Goal: Task Accomplishment & Management: Manage account settings

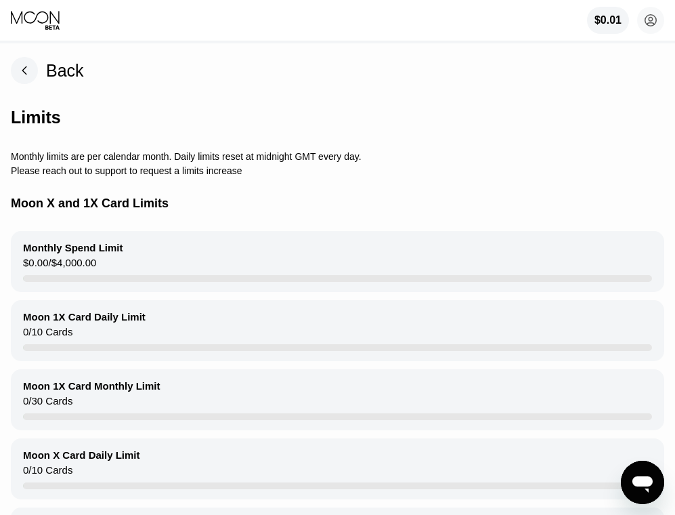
click at [47, 65] on div "Back" at bounding box center [65, 71] width 38 height 20
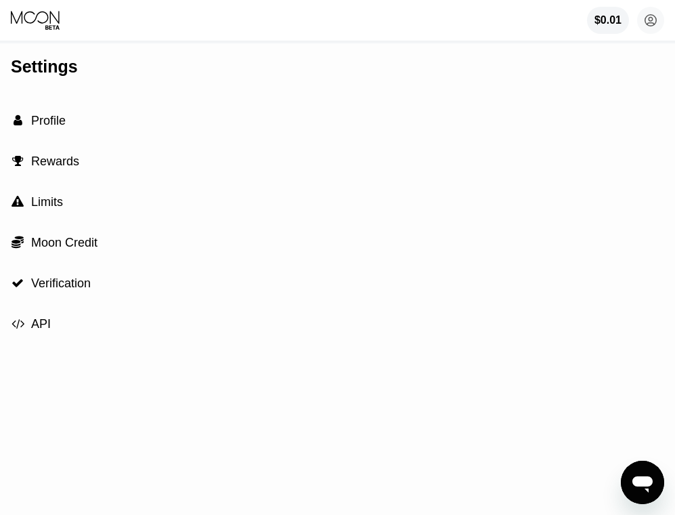
click at [72, 132] on div " Profile" at bounding box center [338, 120] width 654 height 41
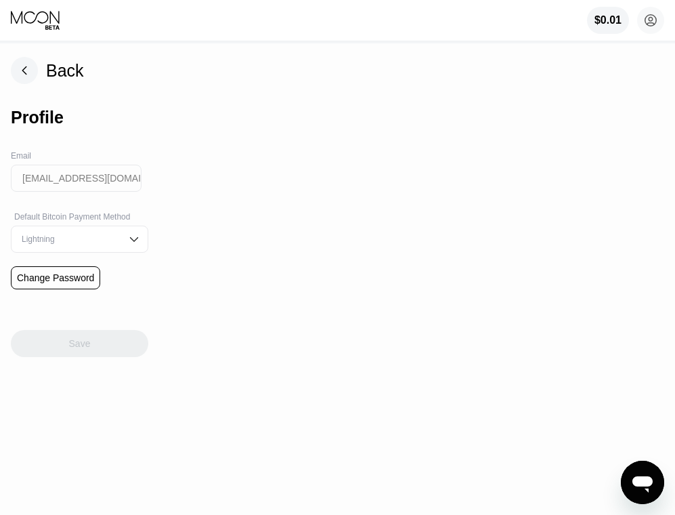
click at [26, 70] on rect at bounding box center [24, 70] width 27 height 27
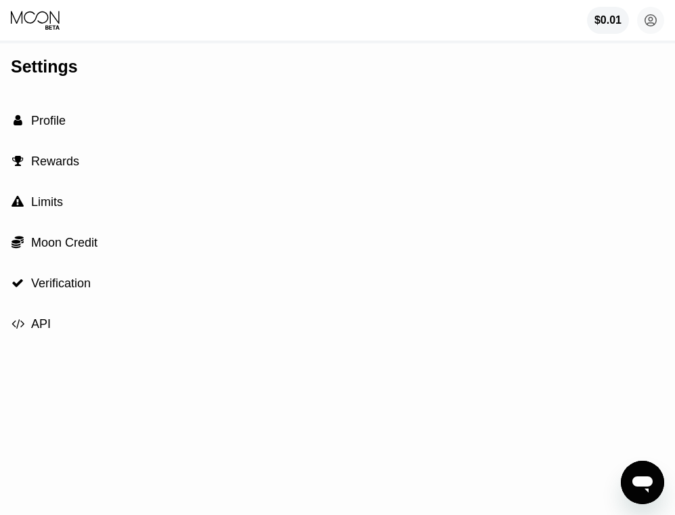
click at [85, 248] on span "Moon Credit" at bounding box center [64, 243] width 66 height 14
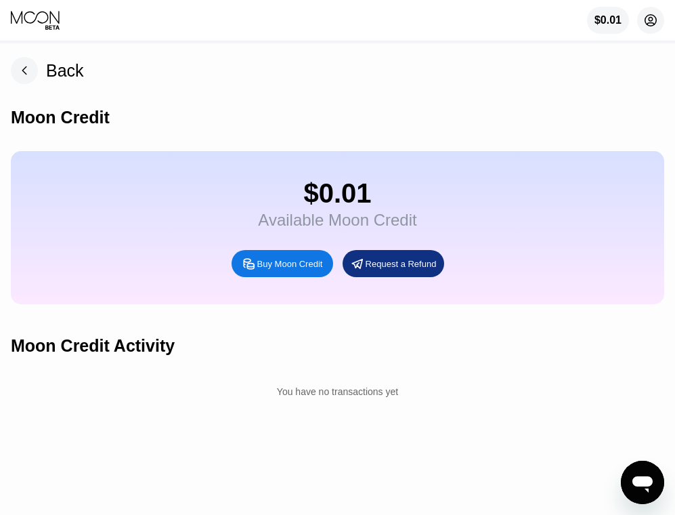
click at [654, 25] on circle at bounding box center [651, 20] width 27 height 27
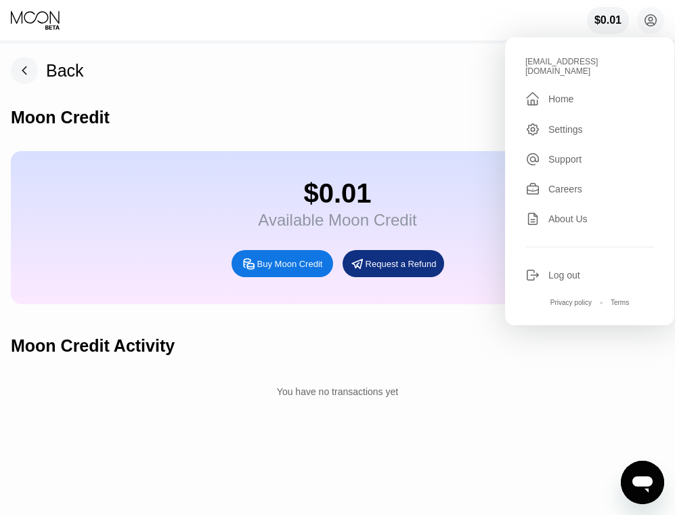
click at [563, 98] on div " Home" at bounding box center [590, 99] width 129 height 16
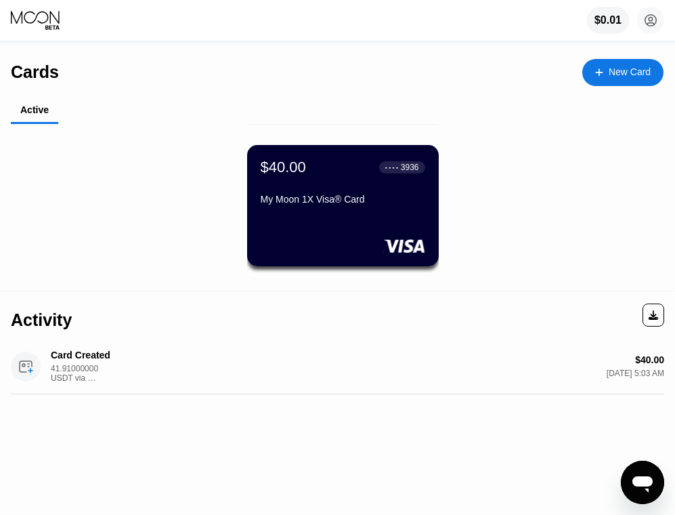
click at [356, 225] on div "$40.00 ● ● ● ● 3936 My Moon 1X Visa® Card" at bounding box center [343, 205] width 192 height 121
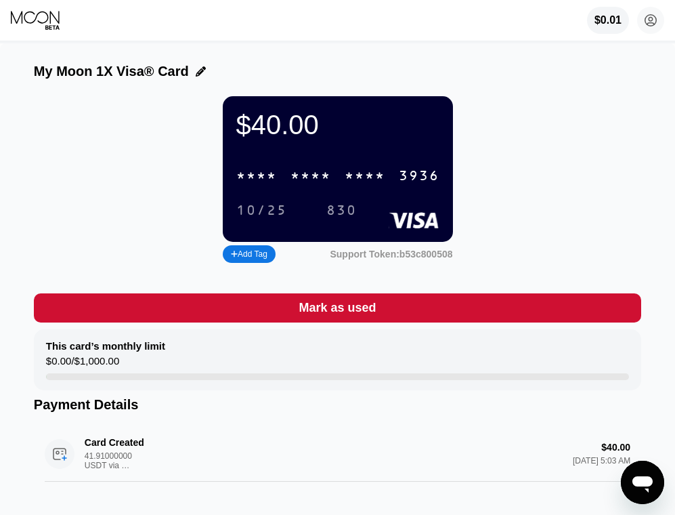
click at [322, 184] on div "* * * *" at bounding box center [311, 177] width 41 height 16
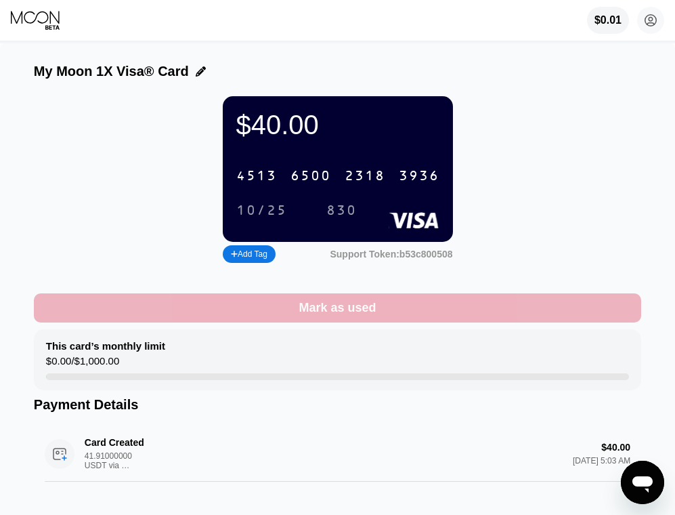
click at [325, 316] on div "Mark as used" at bounding box center [337, 308] width 77 height 16
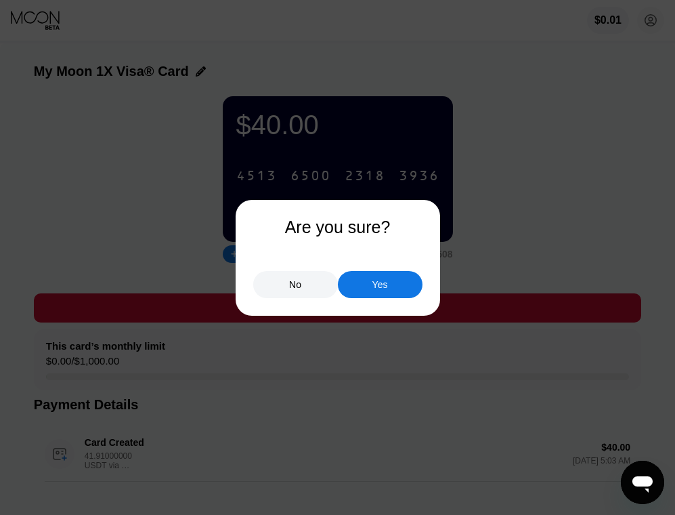
click at [301, 288] on div "No" at bounding box center [295, 284] width 12 height 12
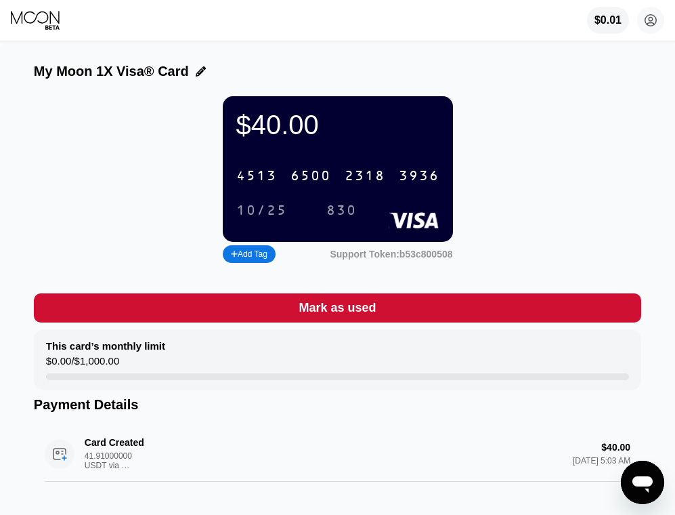
click at [332, 178] on div "[CREDIT_CARD_NUMBER]" at bounding box center [338, 176] width 220 height 28
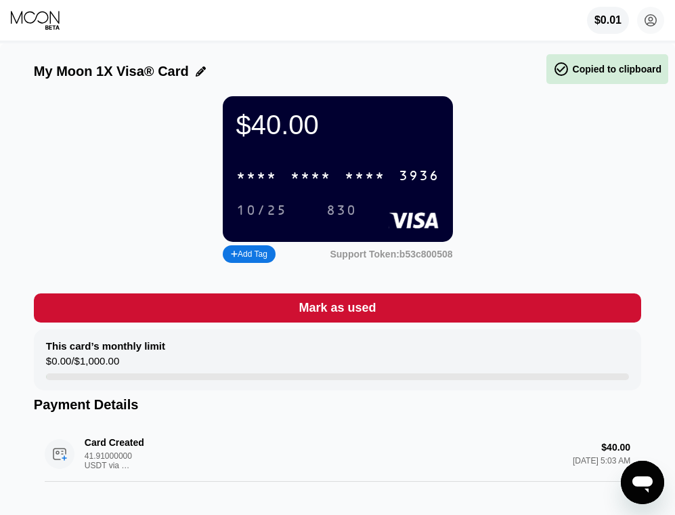
click at [249, 190] on div "* * * * * * * * * * * * 3936" at bounding box center [338, 176] width 220 height 28
click at [257, 215] on div "10/25" at bounding box center [261, 211] width 51 height 16
click at [327, 215] on div "830" at bounding box center [342, 211] width 30 height 16
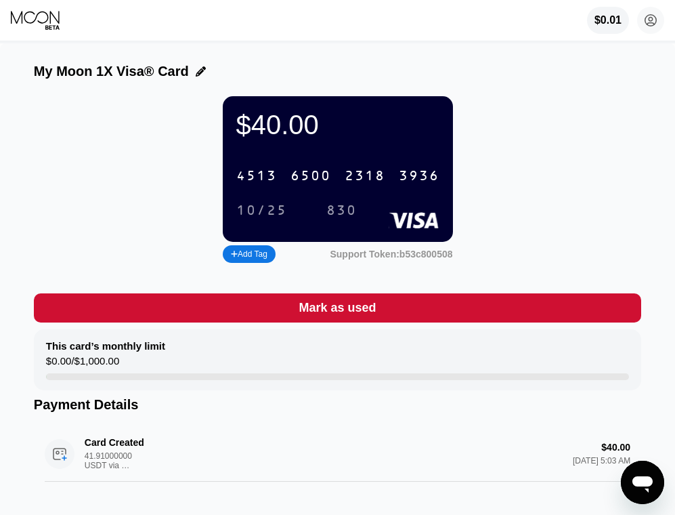
click at [417, 123] on div "$40.00" at bounding box center [337, 125] width 203 height 30
click at [255, 138] on div "$40.00" at bounding box center [337, 125] width 203 height 30
click at [271, 131] on div "$40.00" at bounding box center [337, 125] width 203 height 30
click at [210, 97] on div "My Moon 1X Visa® Card $40.00 [CREDIT_CARD_NUMBER] 10/25 830 Add Tag Support Tok…" at bounding box center [337, 287] width 675 height 489
click at [197, 71] on icon at bounding box center [201, 71] width 10 height 10
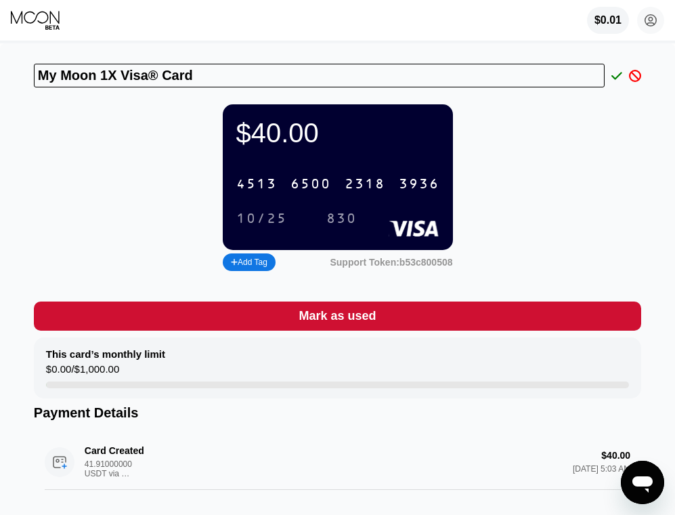
click at [617, 93] on div "My Moon 1X Visa® Card" at bounding box center [338, 79] width 608 height 30
click at [618, 81] on icon at bounding box center [617, 76] width 11 height 12
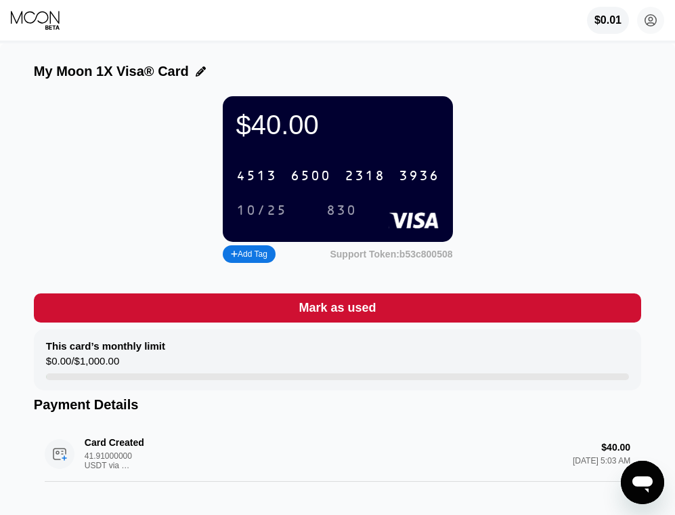
click at [384, 259] on div "Support Token: b53c800508" at bounding box center [391, 254] width 123 height 11
click at [417, 259] on div "Support Token: b53c800508" at bounding box center [391, 254] width 123 height 11
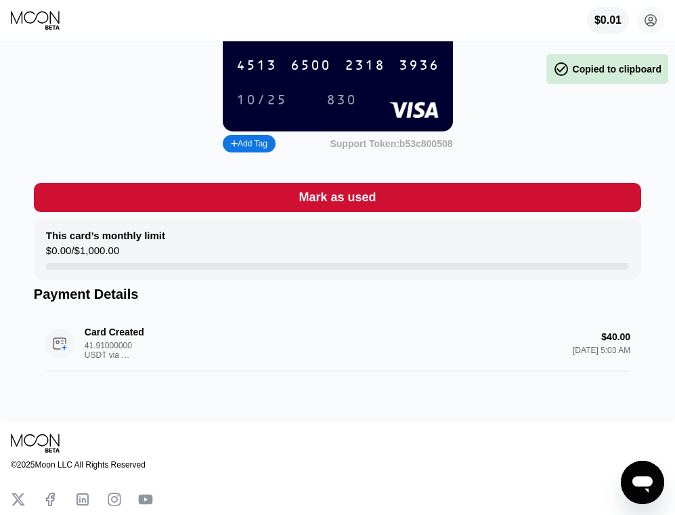
scroll to position [119, 0]
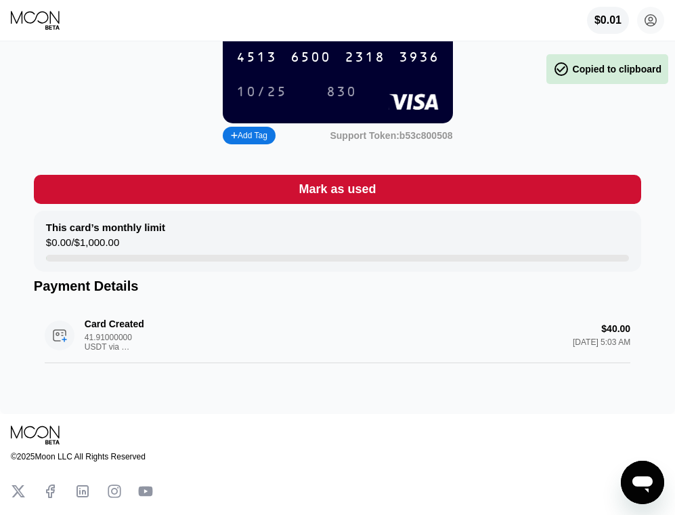
click at [103, 354] on div "Card Created 41.91000000 USDT via ONCHAIN $40.00 [DATE] 5:03 AM" at bounding box center [338, 336] width 586 height 56
click at [65, 354] on div "Card Created 41.91000000 USDT via ONCHAIN $40.00 [DATE] 5:03 AM" at bounding box center [338, 336] width 586 height 56
click at [59, 353] on div "Card Created 41.91000000 USDT via ONCHAIN $40.00 [DATE] 5:03 AM" at bounding box center [338, 336] width 586 height 56
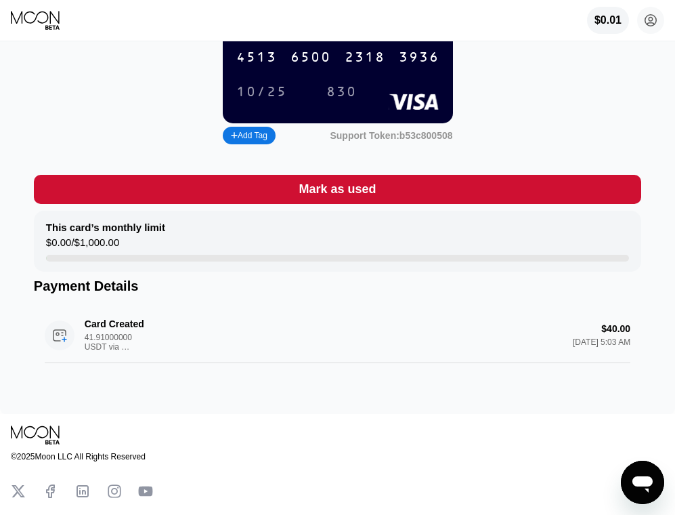
click at [59, 353] on div "Card Created 41.91000000 USDT via ONCHAIN $40.00 [DATE] 5:03 AM" at bounding box center [338, 336] width 586 height 56
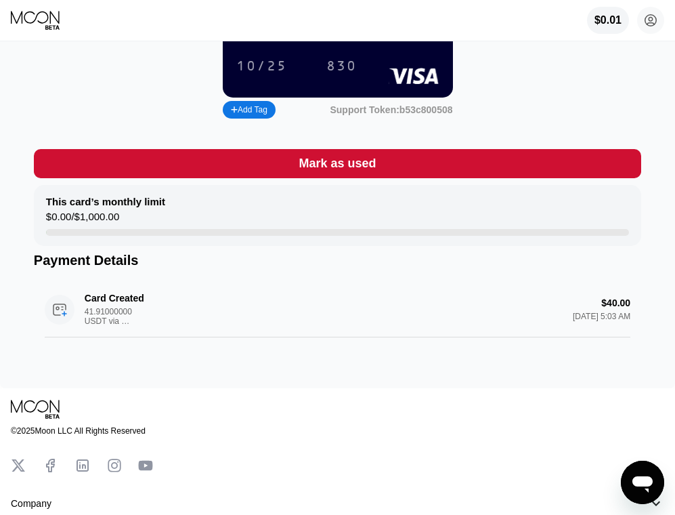
scroll to position [161, 0]
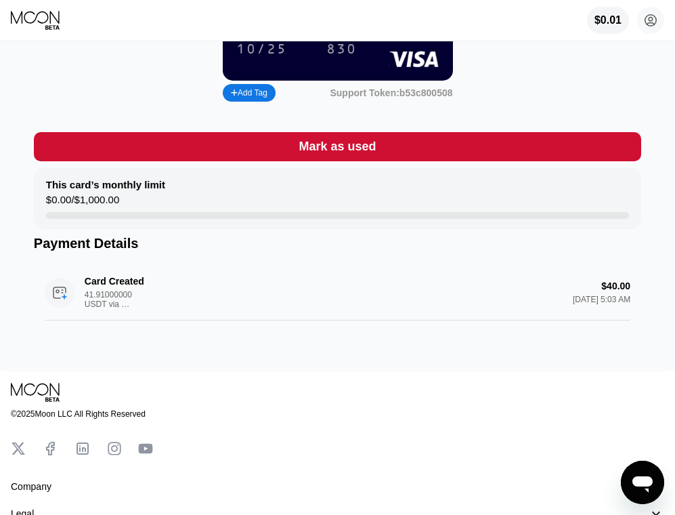
click at [161, 207] on div "This card’s monthly limit $0.00 / $1,000.00" at bounding box center [338, 198] width 608 height 61
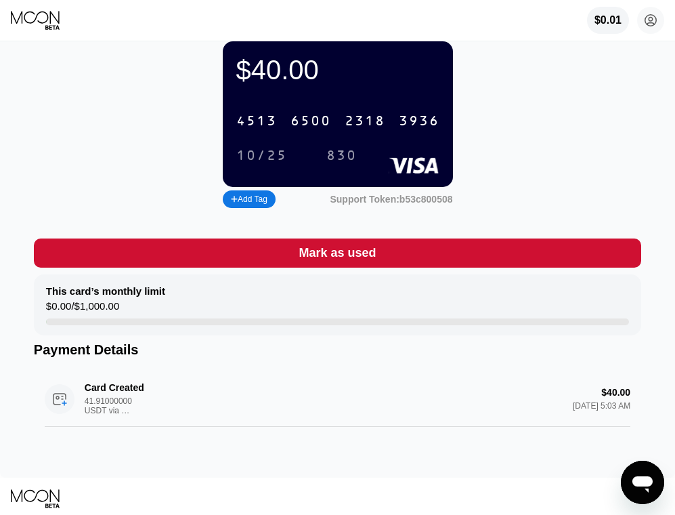
scroll to position [0, 0]
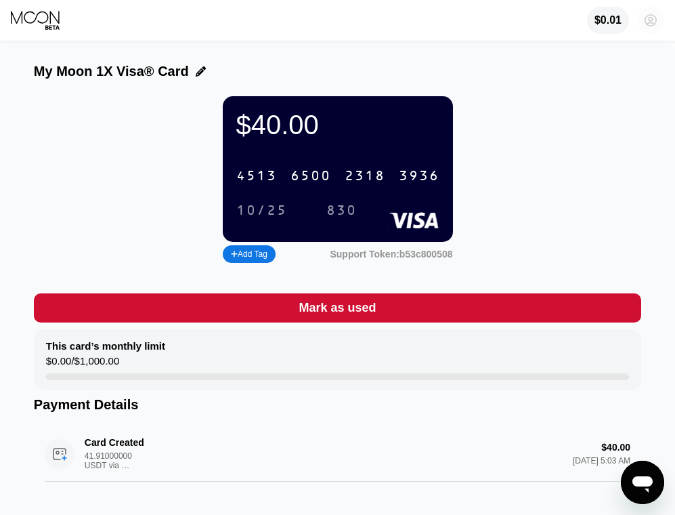
click at [652, 18] on icon at bounding box center [651, 20] width 7 height 7
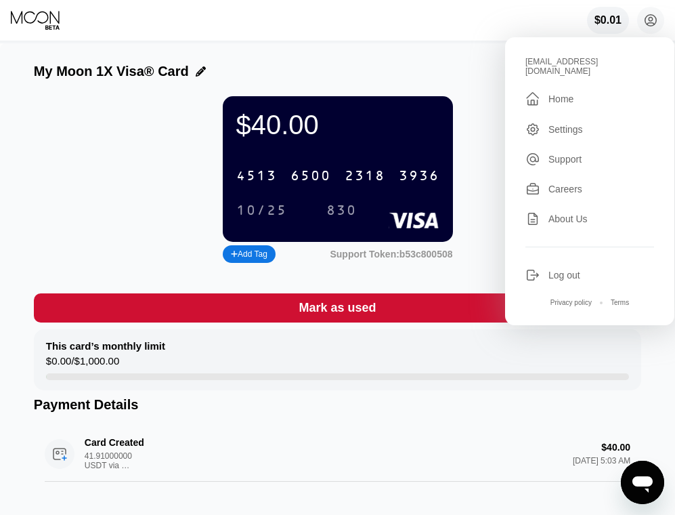
click at [576, 125] on div "Settings" at bounding box center [566, 129] width 35 height 11
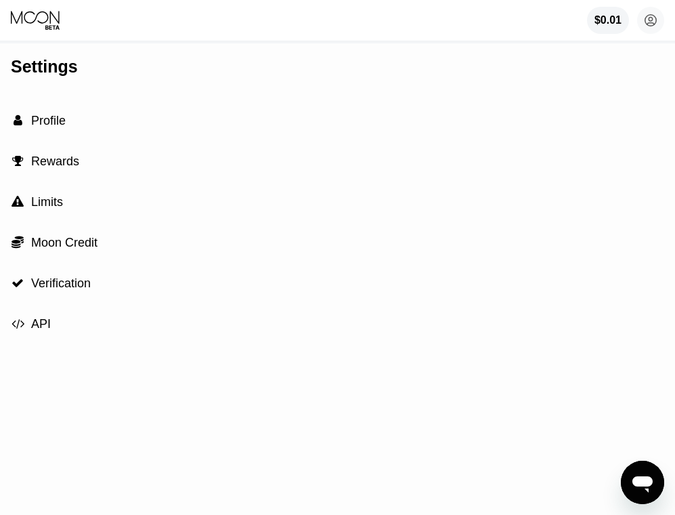
click at [45, 206] on span "Limits" at bounding box center [47, 202] width 32 height 14
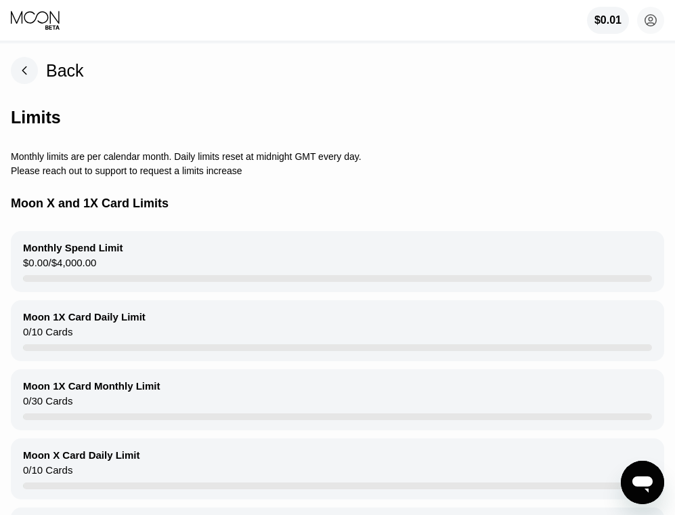
click at [125, 339] on div "Moon 1X Card Daily Limit 0 / 10 Cards" at bounding box center [338, 330] width 654 height 61
click at [71, 333] on div "Moon 1X Card Daily Limit 0 / 10 Cards" at bounding box center [338, 330] width 654 height 61
click at [70, 267] on div "$0.00 / $4,000.00" at bounding box center [59, 266] width 73 height 18
click at [30, 75] on rect at bounding box center [24, 70] width 27 height 27
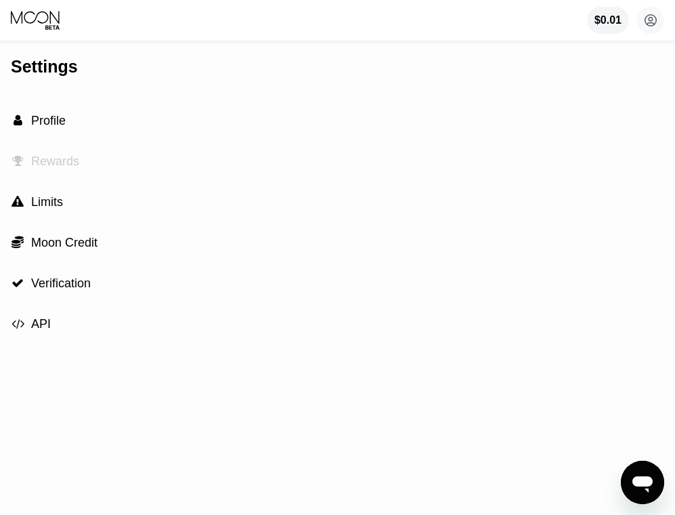
click at [59, 163] on span "Rewards" at bounding box center [55, 161] width 48 height 14
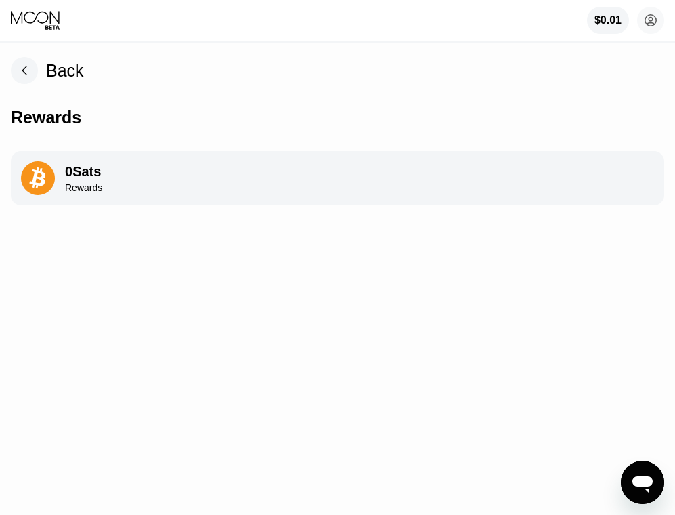
click at [28, 74] on rect at bounding box center [24, 70] width 27 height 27
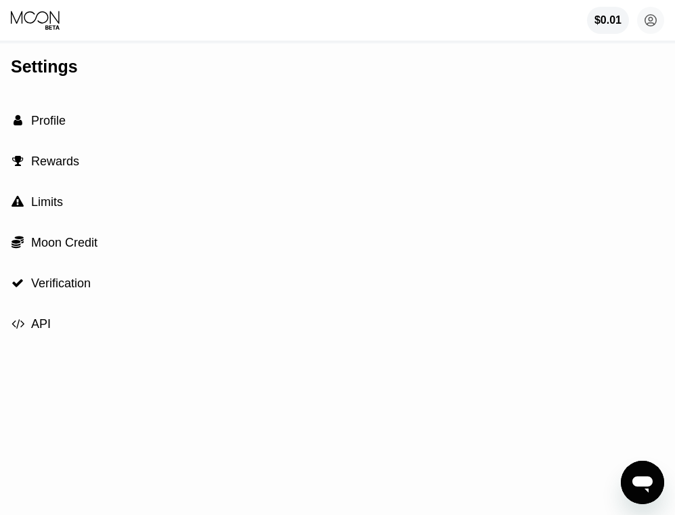
click at [54, 123] on span "Profile" at bounding box center [48, 121] width 35 height 14
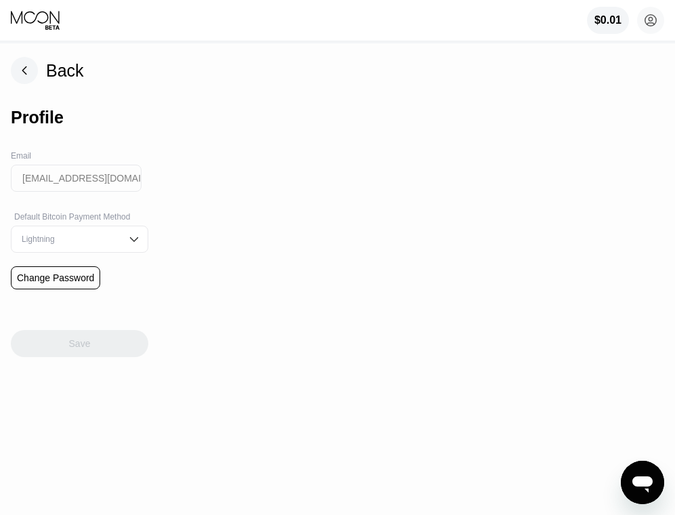
click at [70, 251] on div "Lightning" at bounding box center [80, 239] width 138 height 27
click at [236, 246] on div "Back Profile Email [EMAIL_ADDRESS][DOMAIN_NAME] Default Bitcoin Payment Method …" at bounding box center [337, 279] width 675 height 472
click at [26, 72] on rect at bounding box center [24, 70] width 27 height 27
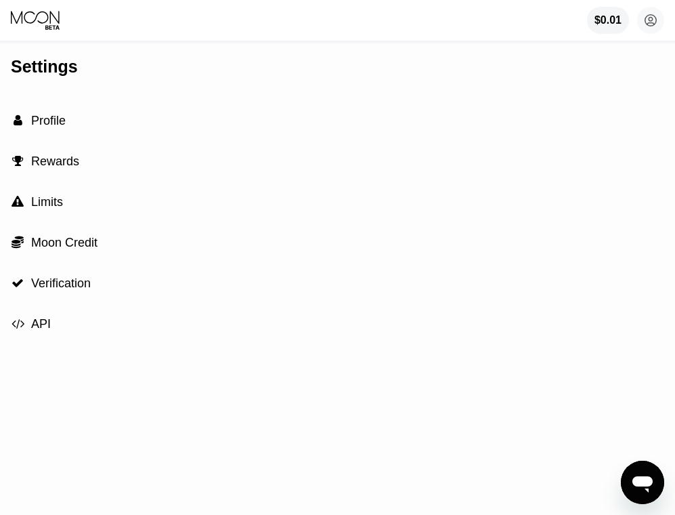
click at [32, 325] on span "API" at bounding box center [41, 324] width 20 height 14
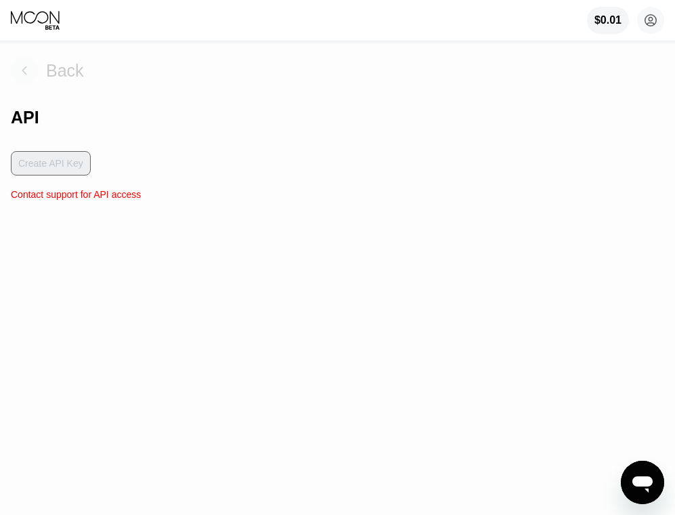
click at [26, 66] on rect at bounding box center [24, 70] width 27 height 27
